Goal: Task Accomplishment & Management: Use online tool/utility

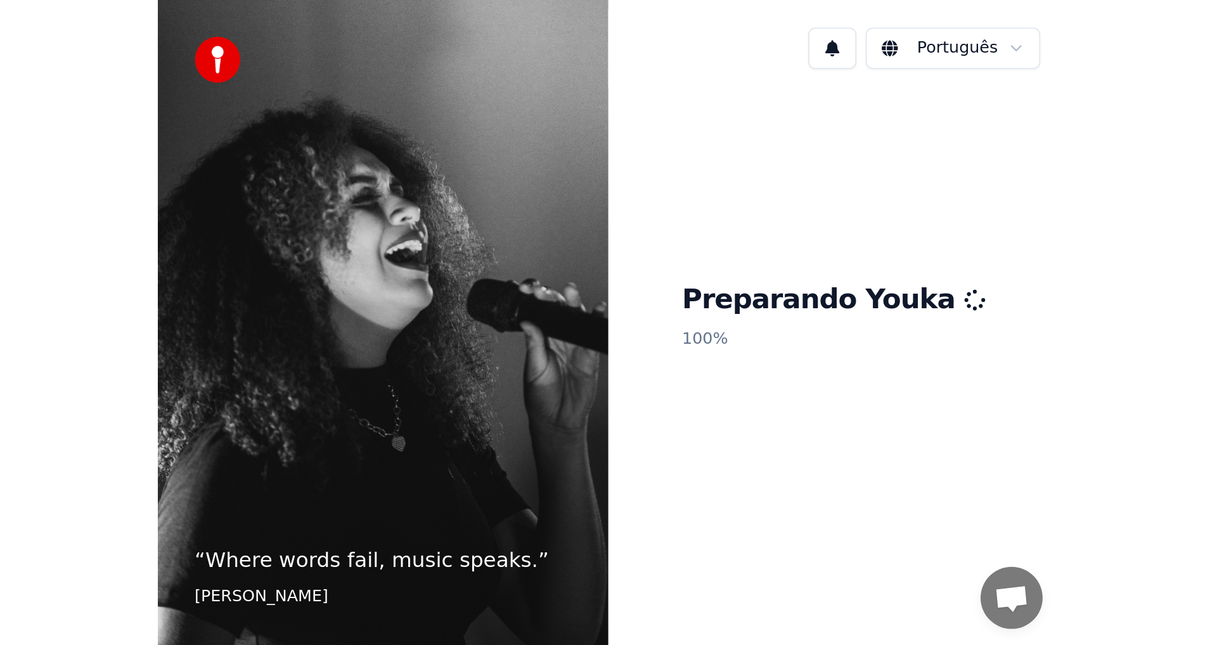
scroll to position [1444, 0]
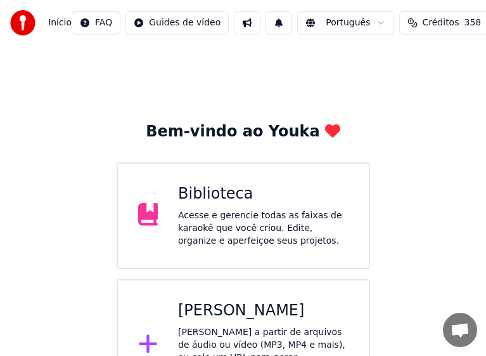
click at [453, 335] on span "Bate-papo aberto" at bounding box center [460, 331] width 20 height 16
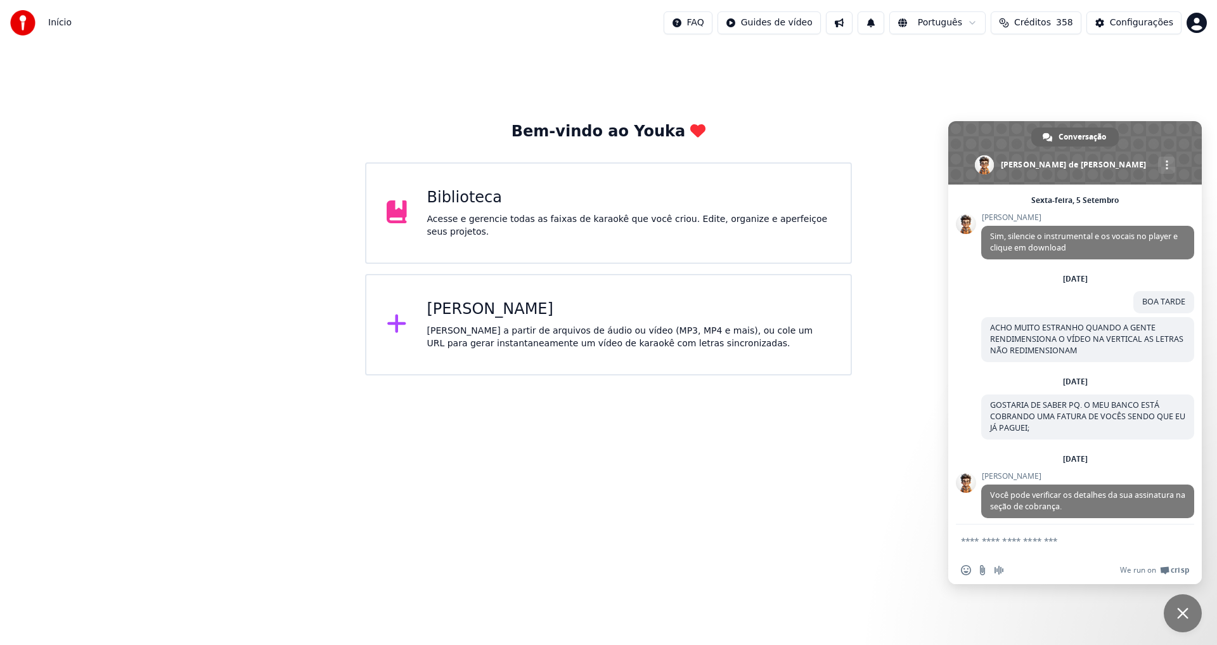
scroll to position [1679, 0]
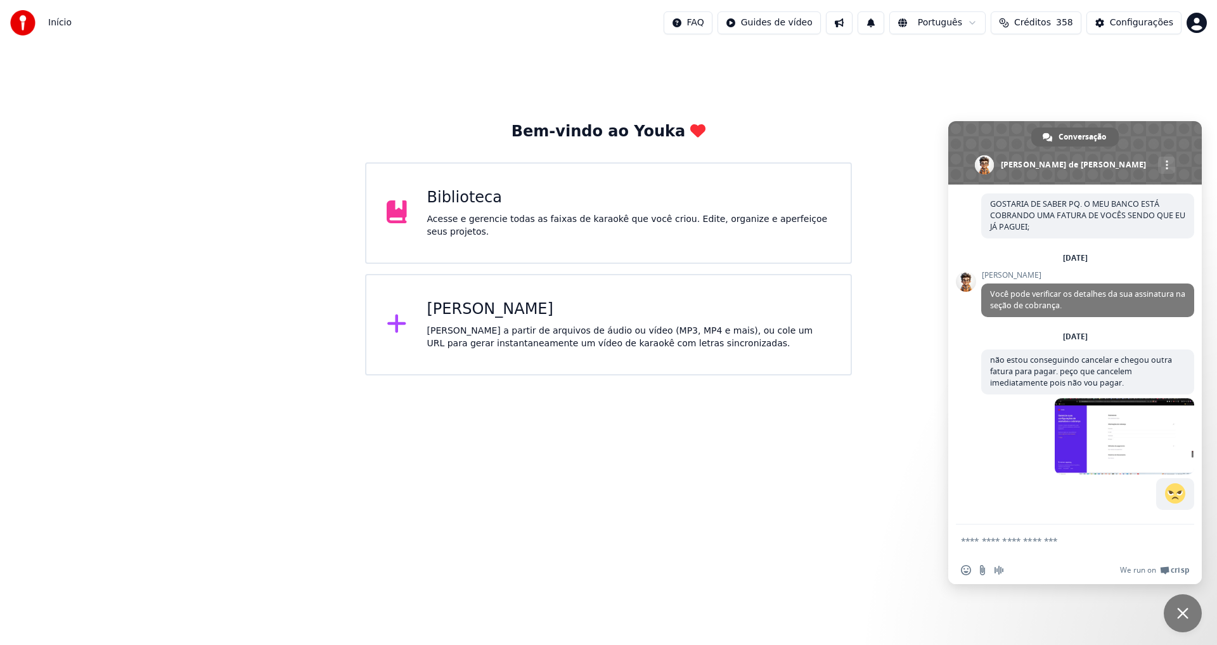
click at [1182, 600] on span "Bate-papo" at bounding box center [1183, 613] width 38 height 38
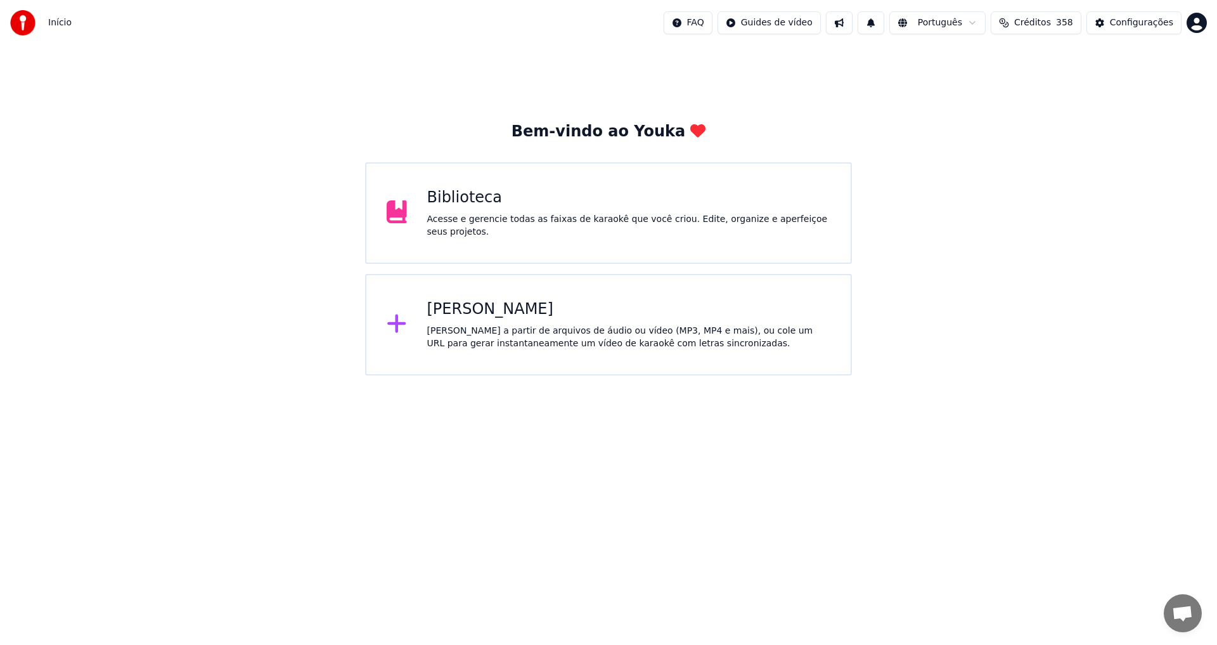
click at [496, 315] on div "[PERSON_NAME]" at bounding box center [629, 309] width 404 height 20
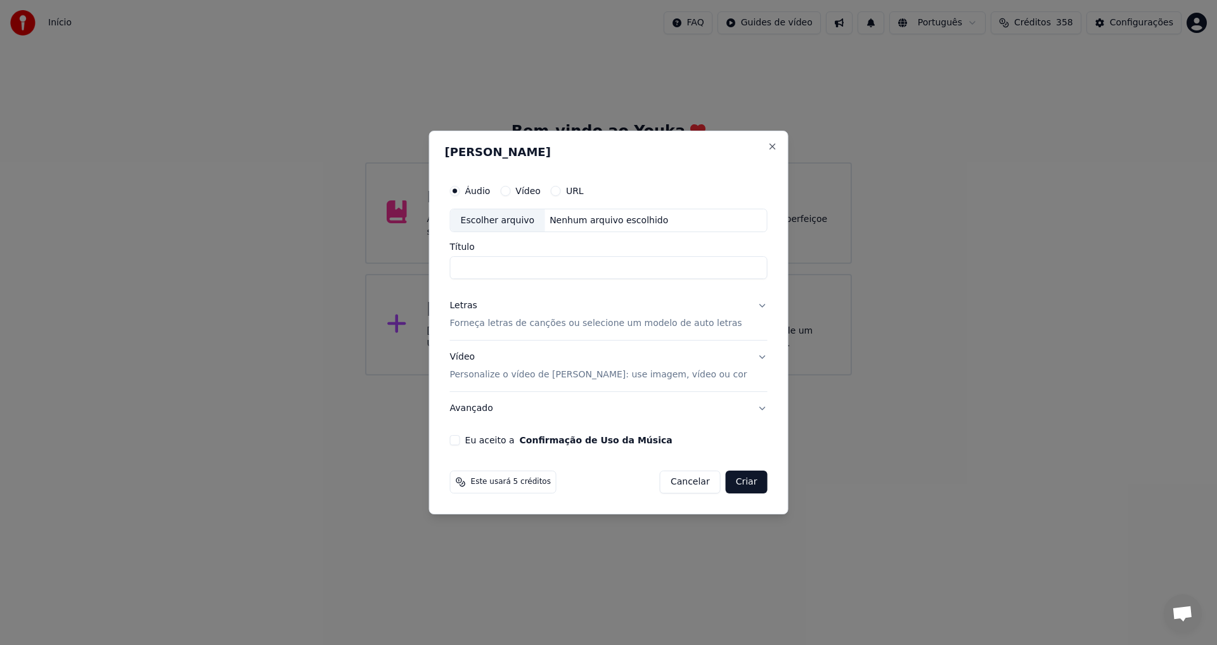
click at [491, 186] on label "Áudio" at bounding box center [477, 190] width 25 height 9
click at [460, 186] on button "Áudio" at bounding box center [455, 191] width 10 height 10
click at [491, 191] on label "Áudio" at bounding box center [477, 190] width 25 height 9
click at [460, 191] on button "Áudio" at bounding box center [455, 191] width 10 height 10
click at [492, 221] on div "Escolher arquivo" at bounding box center [498, 220] width 94 height 23
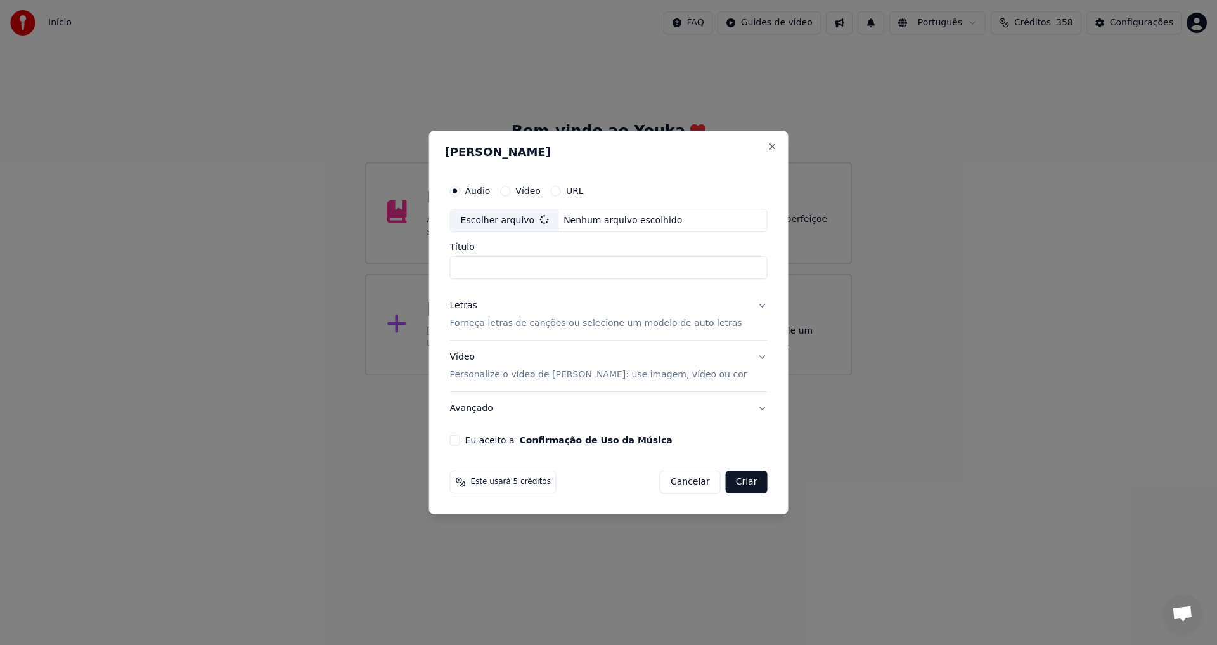
type input "**********"
click at [513, 326] on p "Forneça letras de canções ou selecione um modelo de auto letras" at bounding box center [596, 324] width 292 height 13
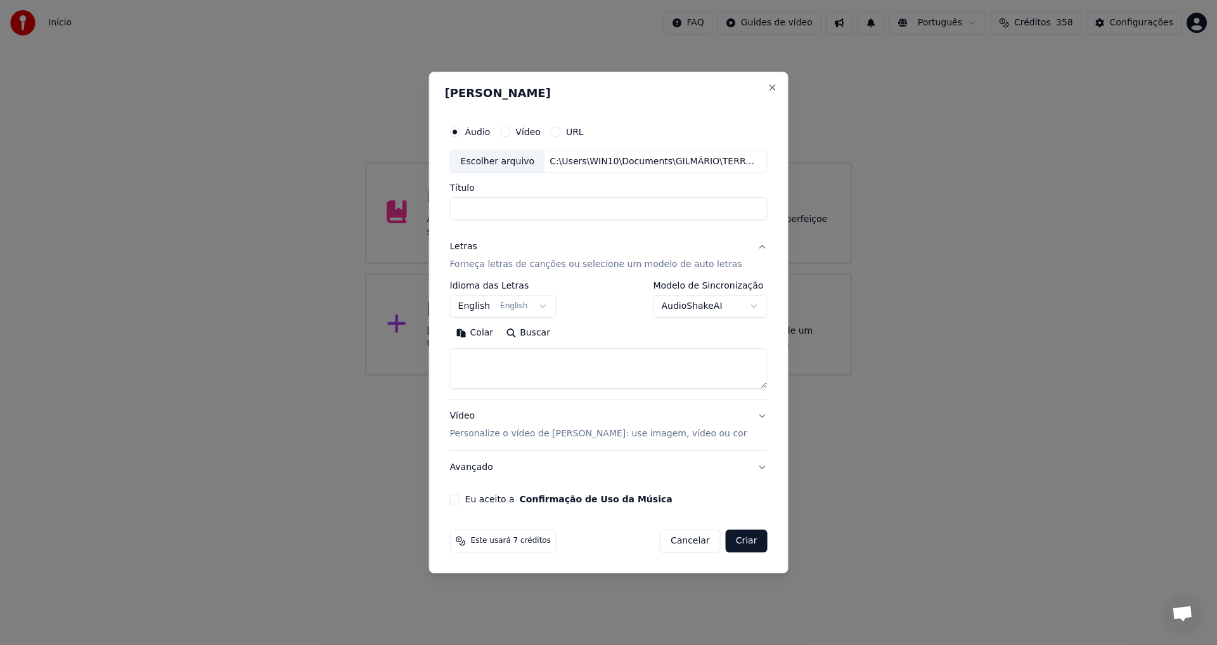
select select
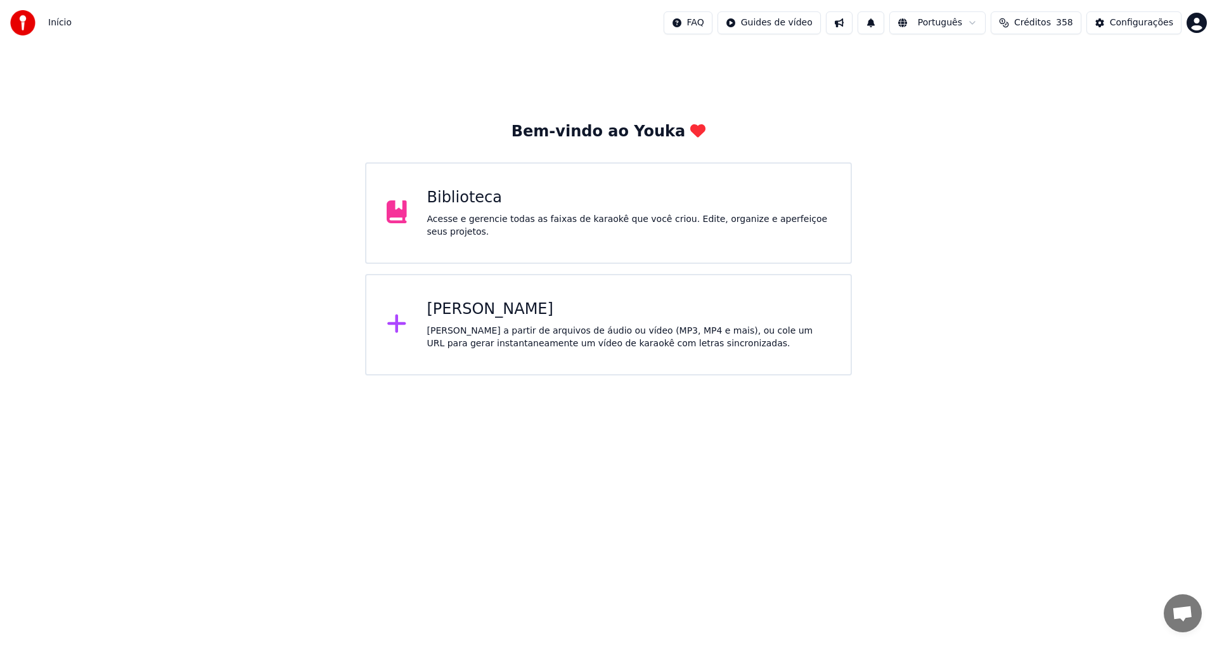
click at [472, 312] on div "[PERSON_NAME]" at bounding box center [629, 309] width 404 height 20
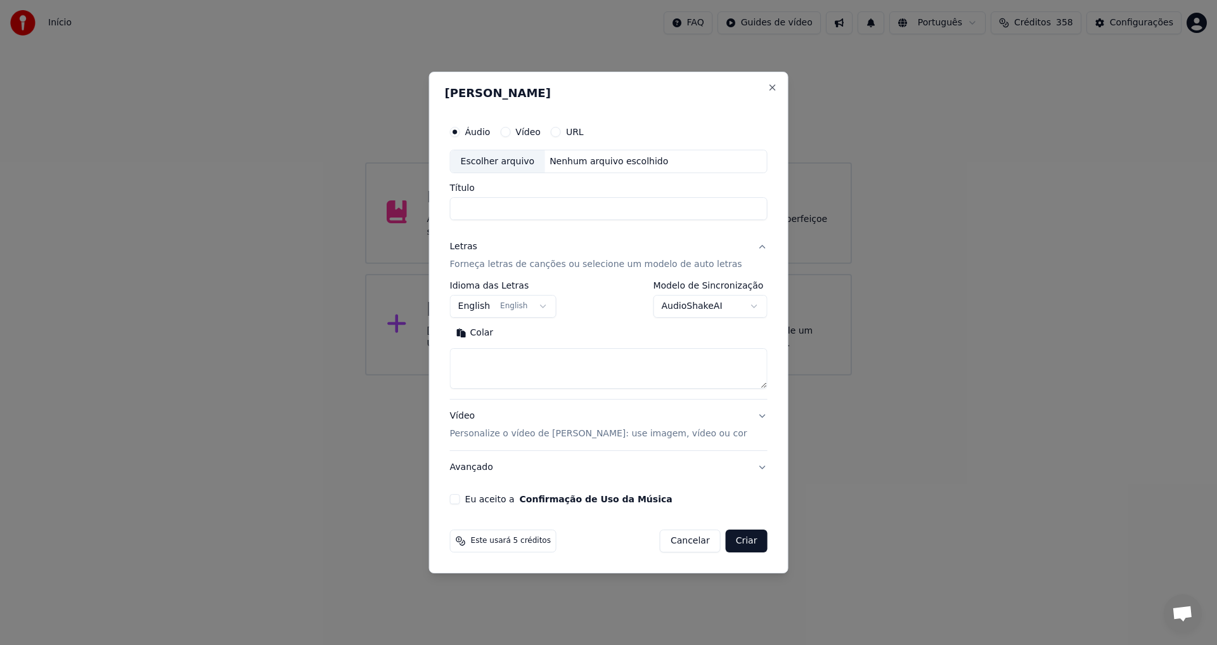
click at [498, 124] on div "Áudio Vídeo URL" at bounding box center [609, 131] width 318 height 25
click at [489, 166] on div "Escolher arquivo" at bounding box center [498, 161] width 94 height 23
type input "**********"
click at [522, 264] on p "Forneça letras de canções ou selecione um modelo de auto letras" at bounding box center [596, 265] width 292 height 13
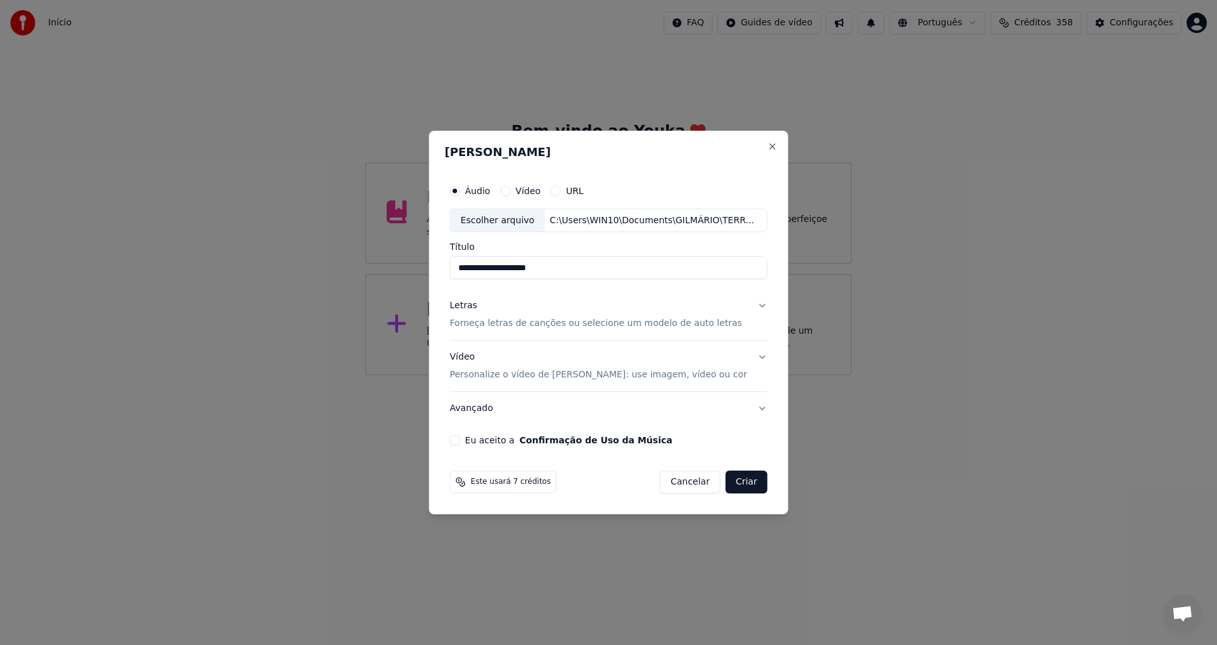
click at [519, 322] on p "Forneça letras de canções ou selecione um modelo de auto letras" at bounding box center [596, 324] width 292 height 13
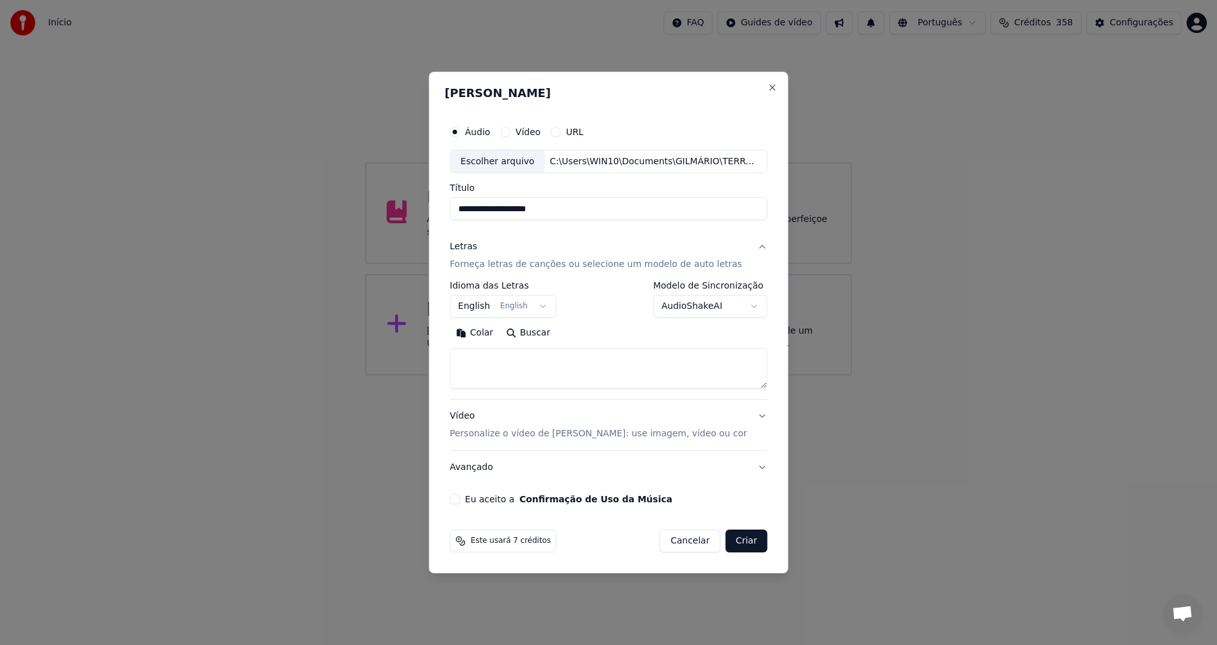
click at [521, 358] on textarea at bounding box center [609, 369] width 318 height 41
paste textarea "**********"
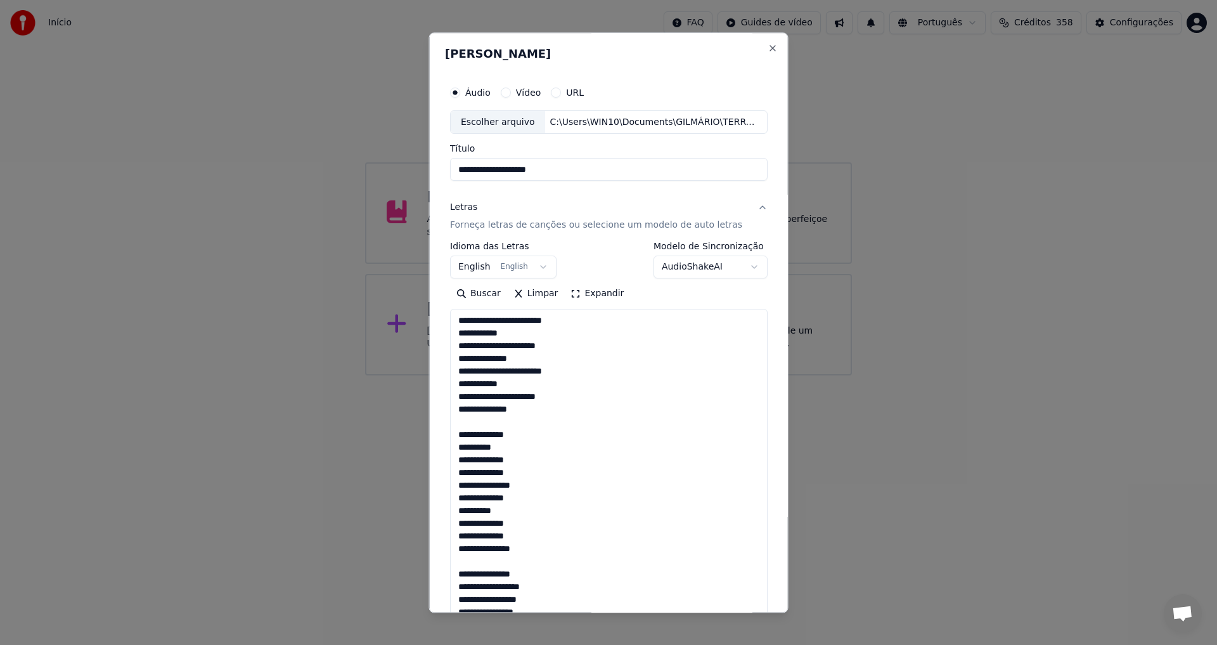
scroll to position [1144, 0]
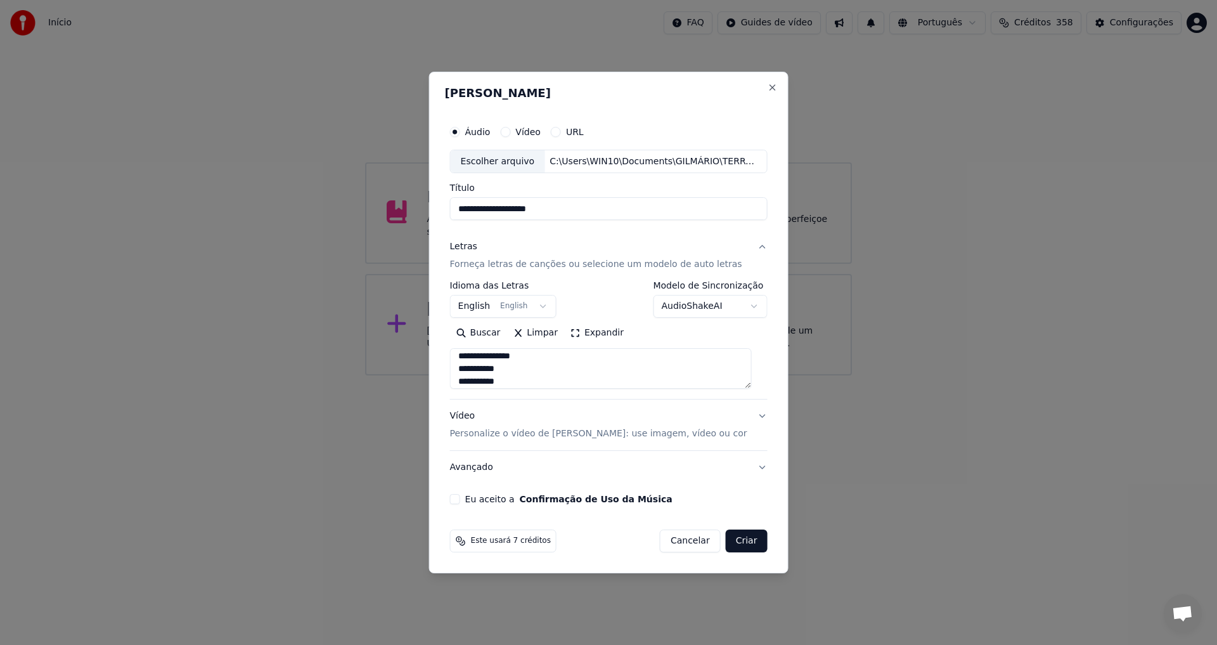
type textarea "**********"
click at [534, 306] on button "English English" at bounding box center [503, 306] width 107 height 23
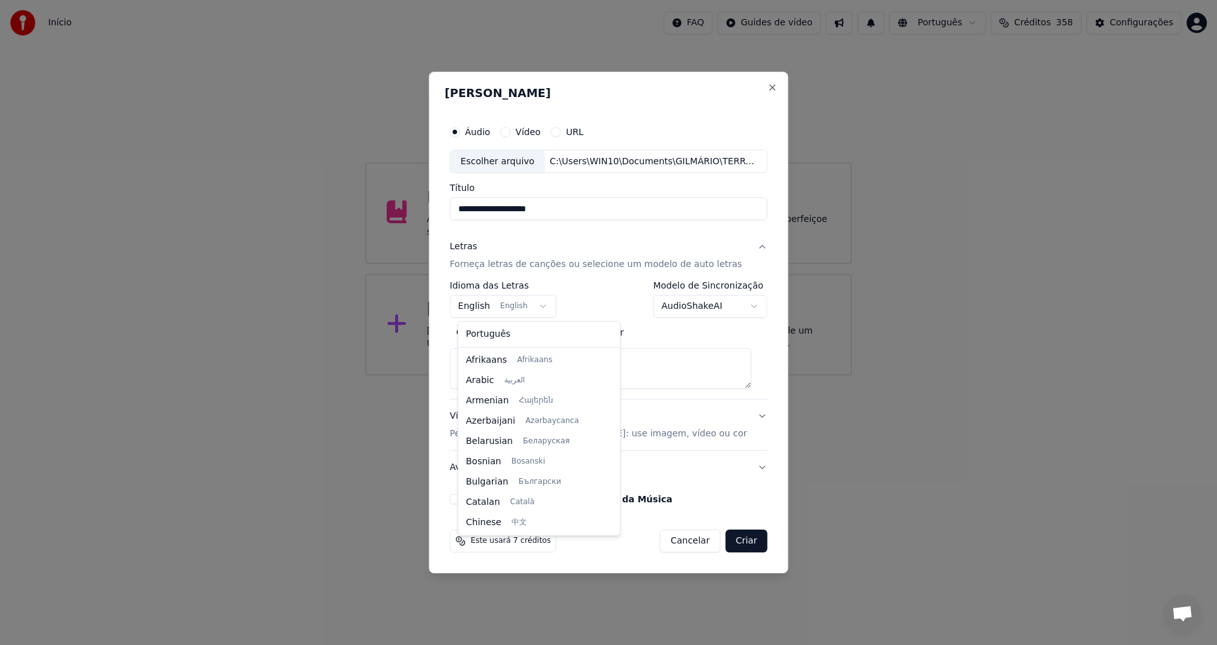
scroll to position [101, 0]
select select "**"
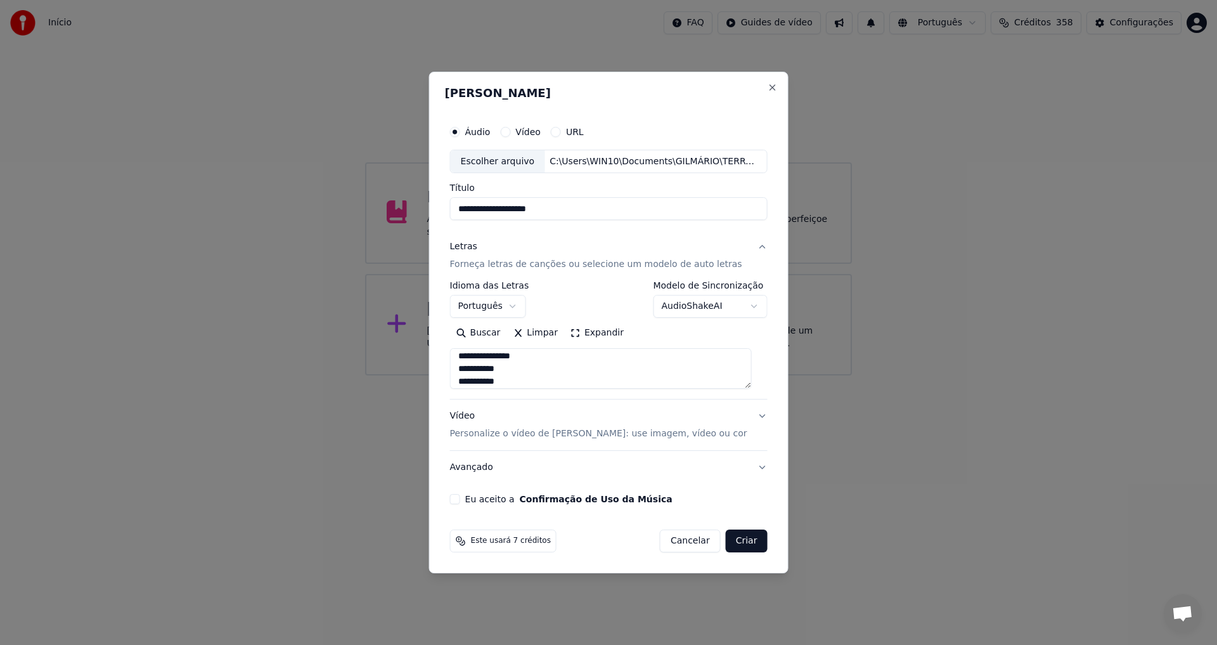
click at [534, 434] on p "Personalize o vídeo de [PERSON_NAME]: use imagem, vídeo ou cor" at bounding box center [598, 433] width 297 height 13
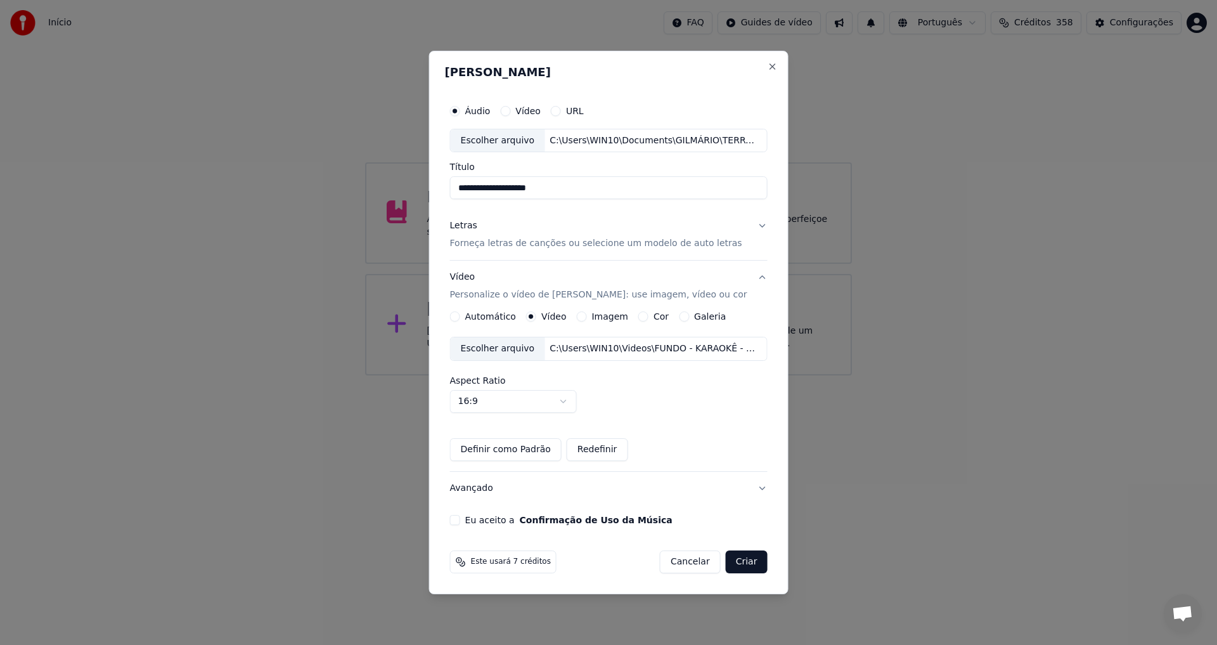
click at [500, 351] on div "Escolher arquivo" at bounding box center [498, 348] width 94 height 23
click at [460, 522] on button "Eu aceito a Confirmação de Uso da Música" at bounding box center [455, 520] width 10 height 10
click at [735, 564] on button "Criar" at bounding box center [747, 561] width 42 height 23
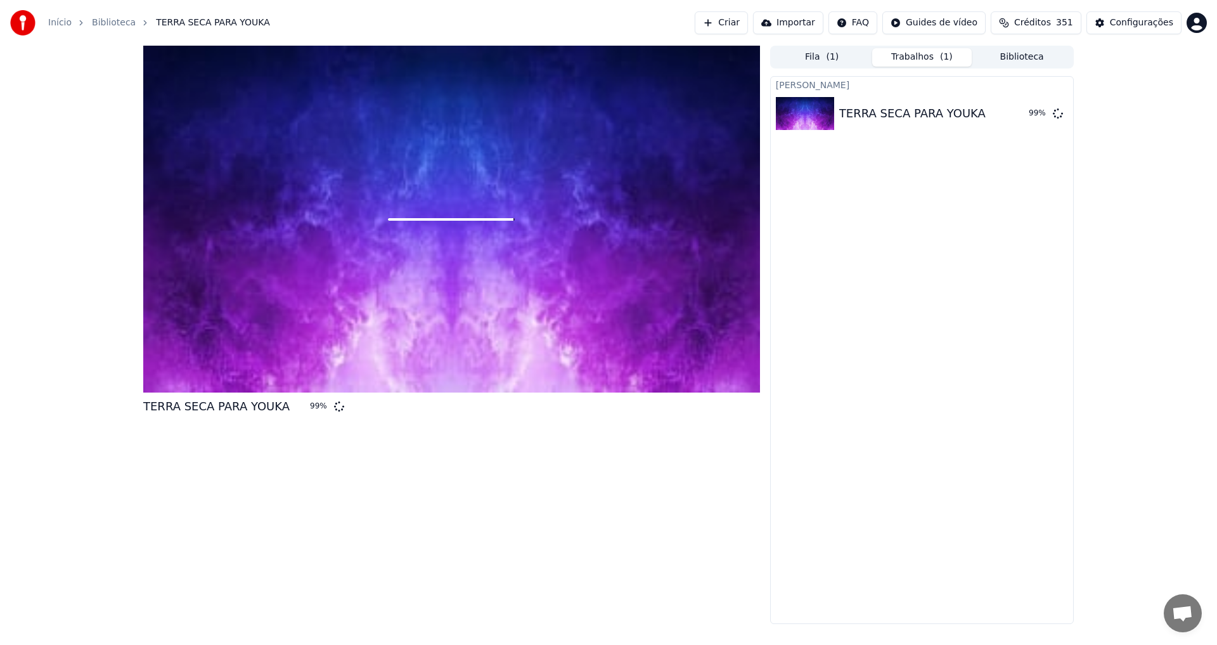
click at [1038, 23] on span "Créditos" at bounding box center [1032, 22] width 37 height 13
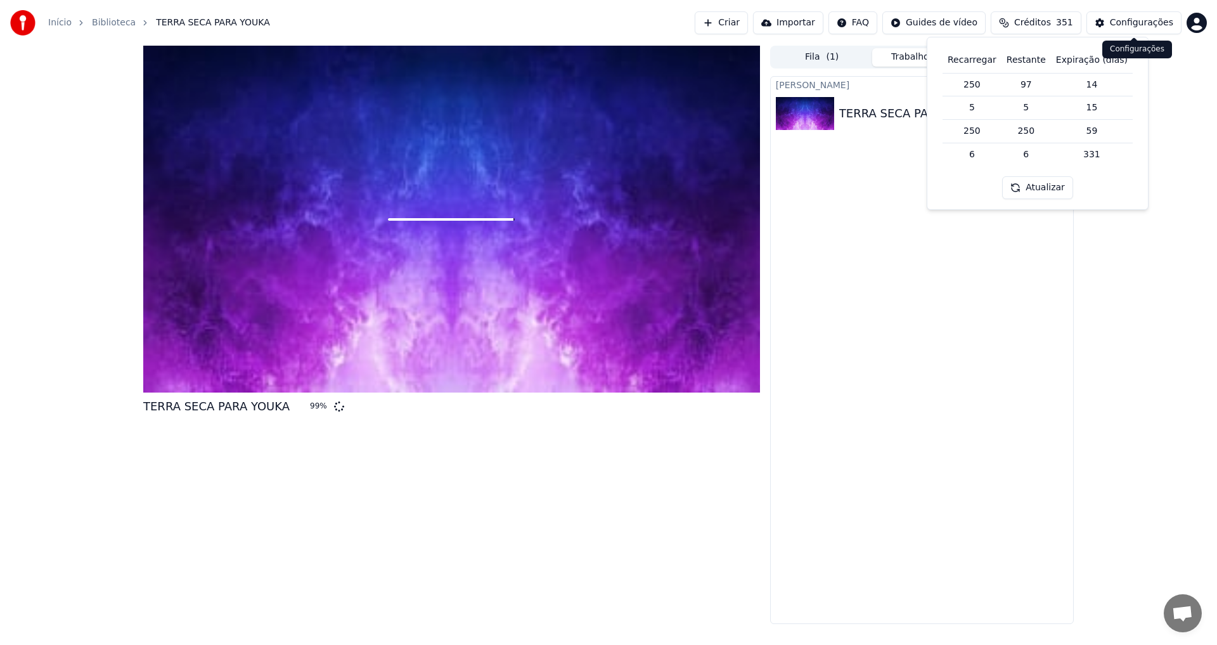
click at [1130, 25] on div "Configurações" at bounding box center [1141, 22] width 63 height 13
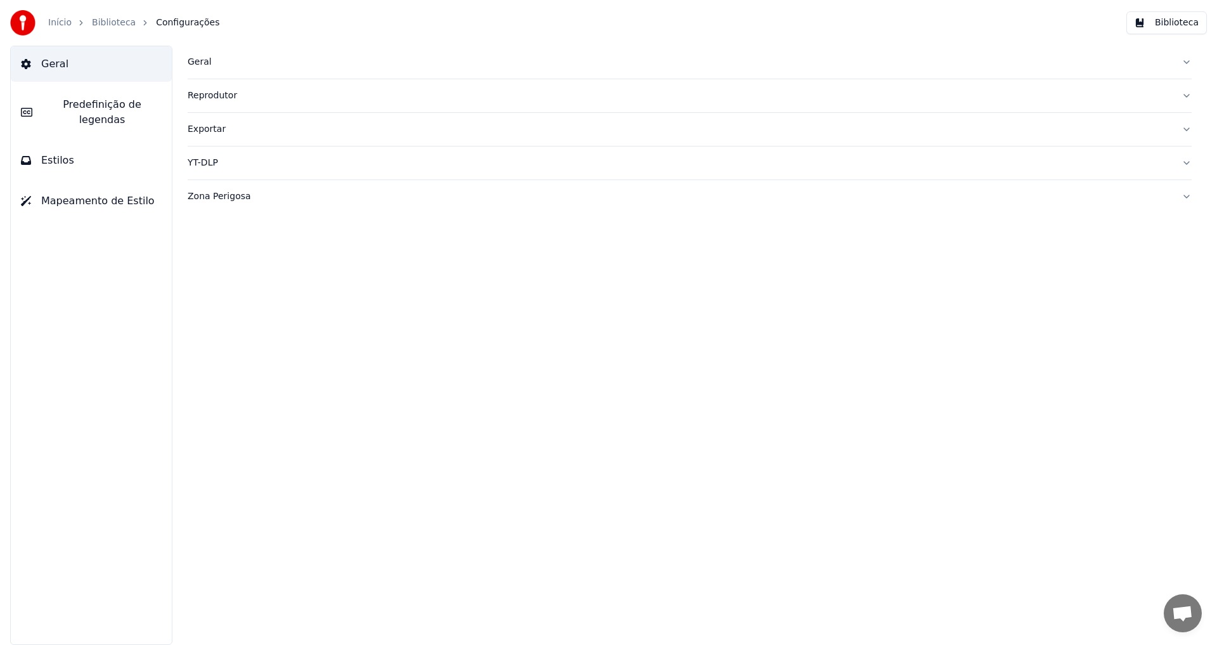
click at [63, 23] on link "Início" at bounding box center [59, 22] width 23 height 13
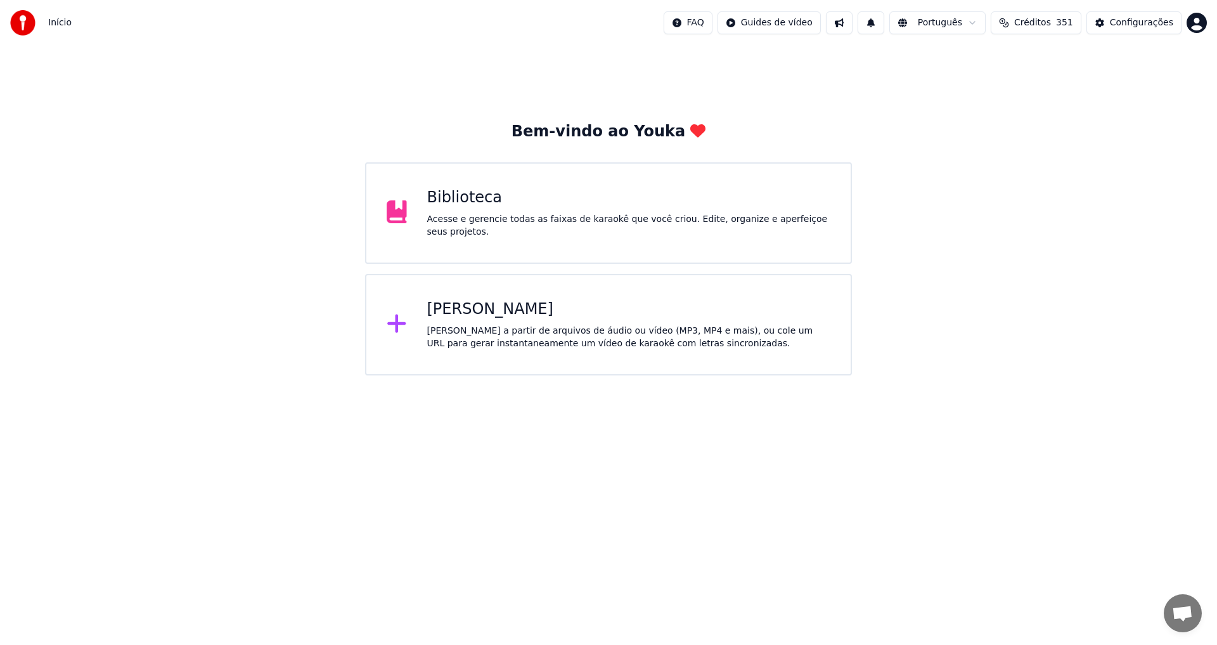
click at [1205, 26] on html "Início FAQ Guides de vídeo Português Créditos 351 Configurações Bem-vindo ao Yo…" at bounding box center [608, 187] width 1217 height 375
click at [1120, 75] on span "Faturamento" at bounding box center [1122, 81] width 56 height 13
click at [71, 17] on div "Início FAQ Guides de vídeo Português Créditos 351 Configurações" at bounding box center [608, 23] width 1217 height 46
click at [67, 22] on span "Início" at bounding box center [59, 22] width 23 height 13
click at [482, 224] on div "Acesse e gerencie todas as faixas de karaokê que você criou. Edite, organize e …" at bounding box center [629, 225] width 404 height 25
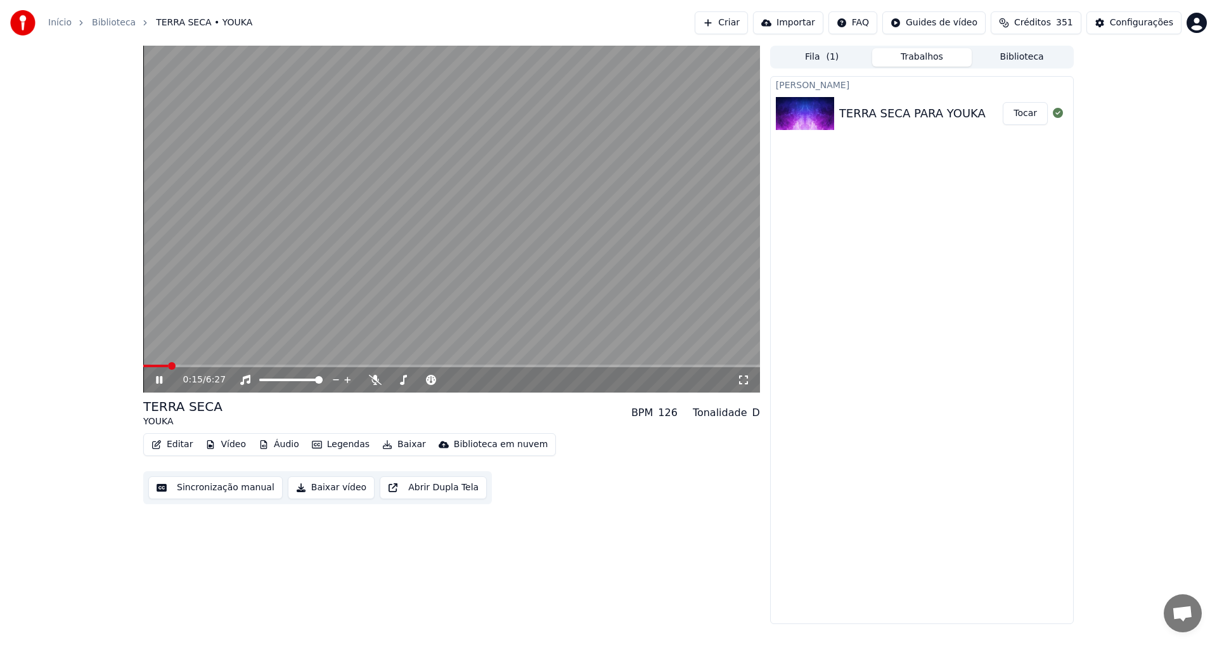
click at [181, 365] on span at bounding box center [451, 366] width 617 height 3
click at [204, 368] on div "0:24 / 6:27" at bounding box center [451, 379] width 617 height 25
click at [204, 365] on span at bounding box center [451, 366] width 617 height 3
click at [163, 379] on icon at bounding box center [168, 380] width 30 height 10
